Goal: Find specific page/section: Find specific page/section

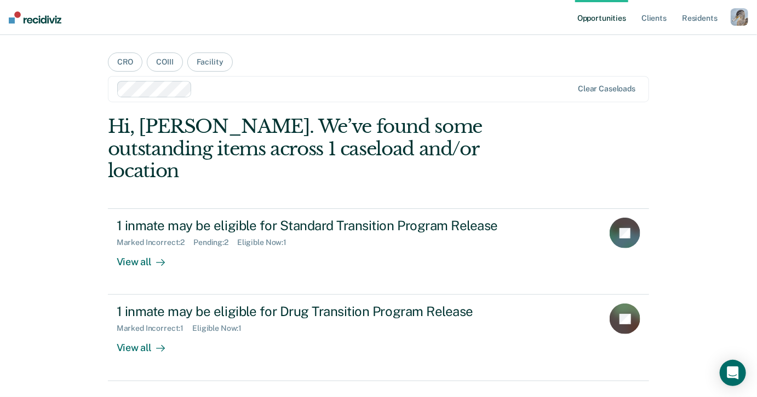
click at [745, 24] on div "button" at bounding box center [739, 17] width 18 height 18
click at [671, 42] on link "Profile" at bounding box center [695, 44] width 88 height 9
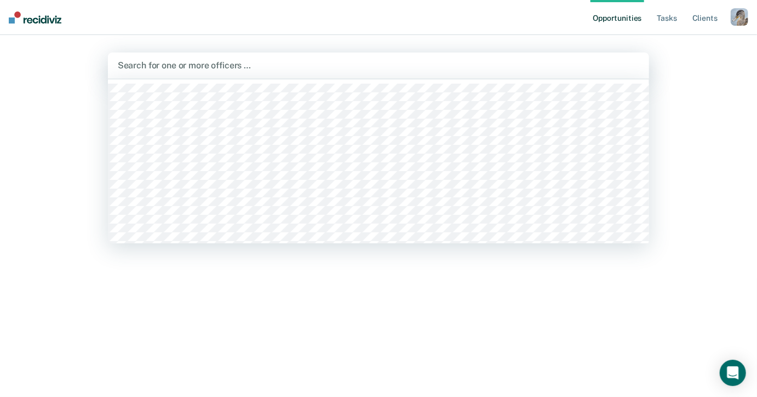
click at [422, 68] on div at bounding box center [379, 65] width 522 height 13
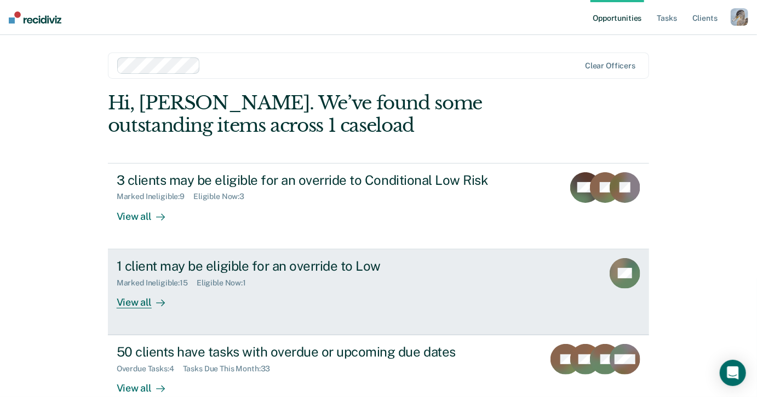
click at [322, 279] on div "Marked Ineligible : 15 Eligible Now : 1" at bounding box center [309, 281] width 384 height 14
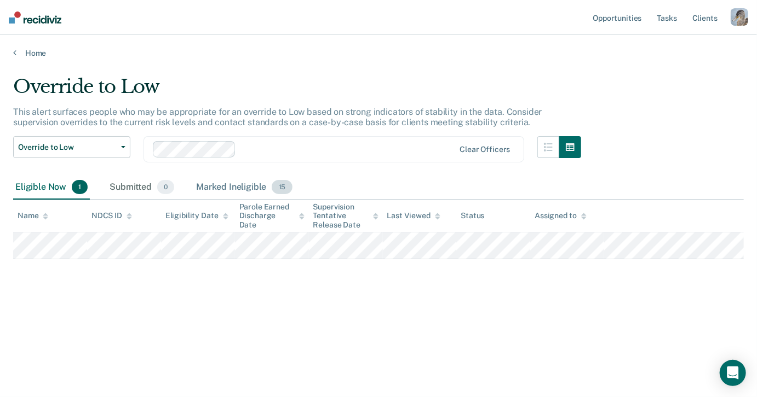
click at [227, 183] on div "Marked Ineligible 15" at bounding box center [244, 188] width 100 height 24
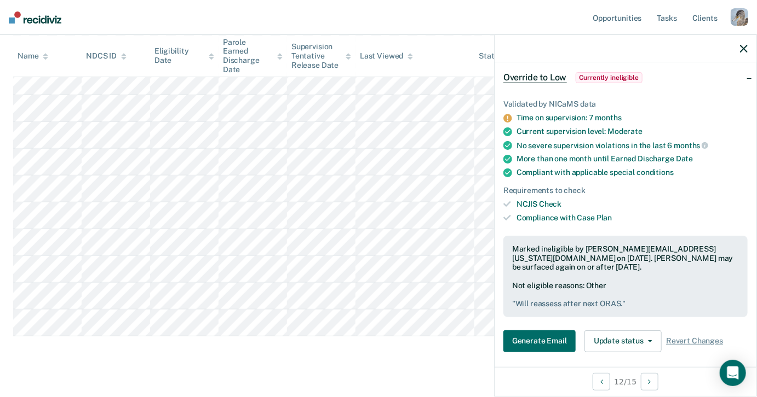
scroll to position [52, 0]
